Goal: Find specific page/section: Find specific page/section

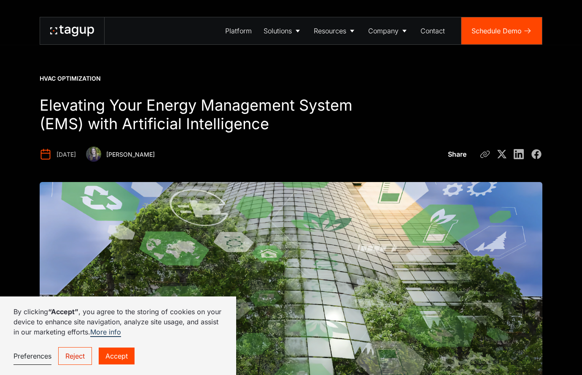
click at [111, 354] on link "Accept" at bounding box center [117, 355] width 36 height 17
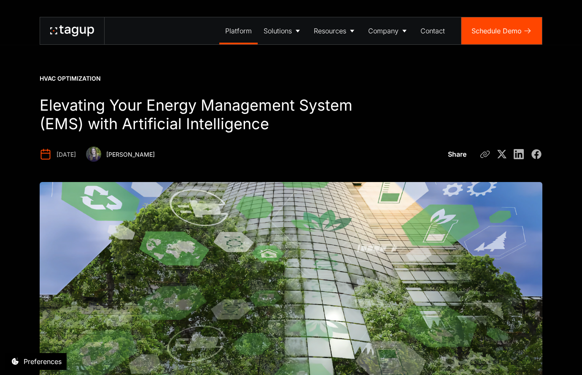
click at [235, 29] on div "Platform" at bounding box center [238, 31] width 27 height 10
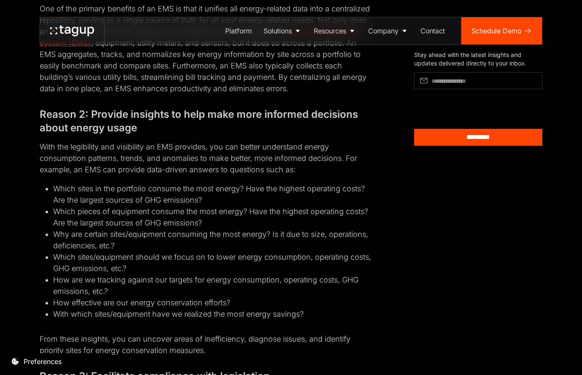
scroll to position [788, 0]
